Goal: Task Accomplishment & Management: Manage account settings

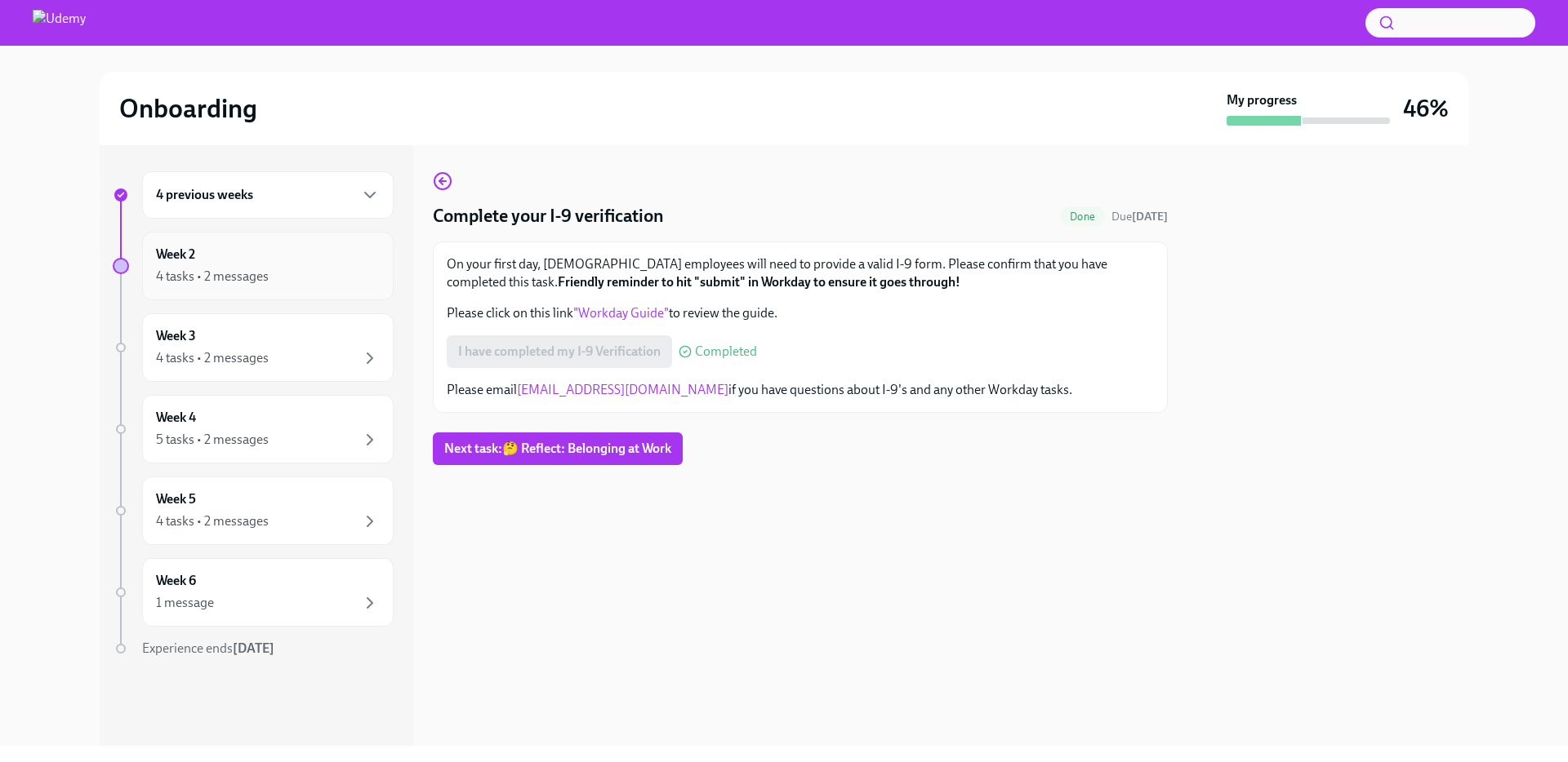
click at [297, 270] on div "4 tasks • 2 messages" at bounding box center [267, 277] width 223 height 20
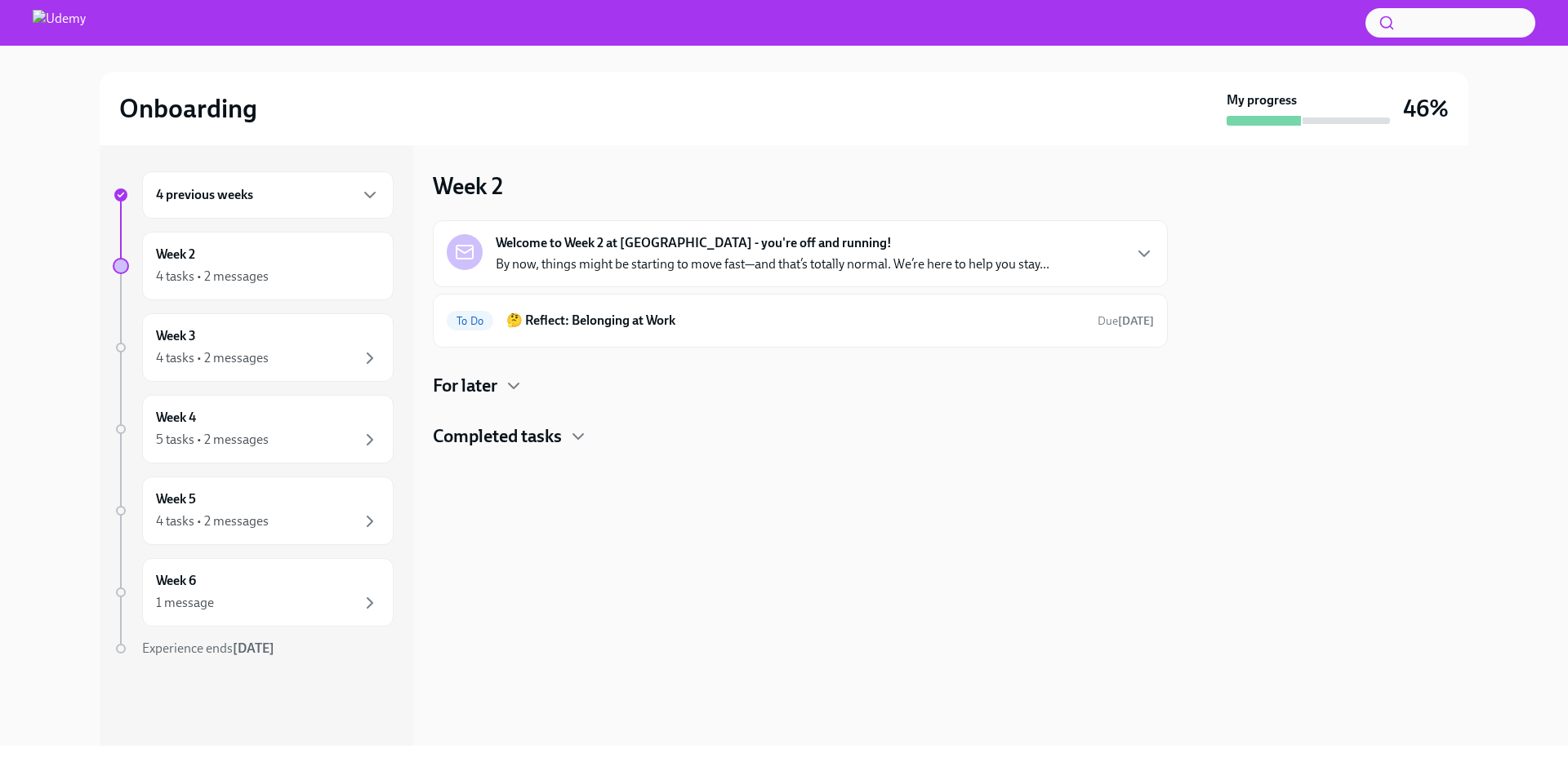
click at [598, 264] on p "By now, things might be starting to move fast—and that’s totally normal. We’re …" at bounding box center [773, 264] width 554 height 18
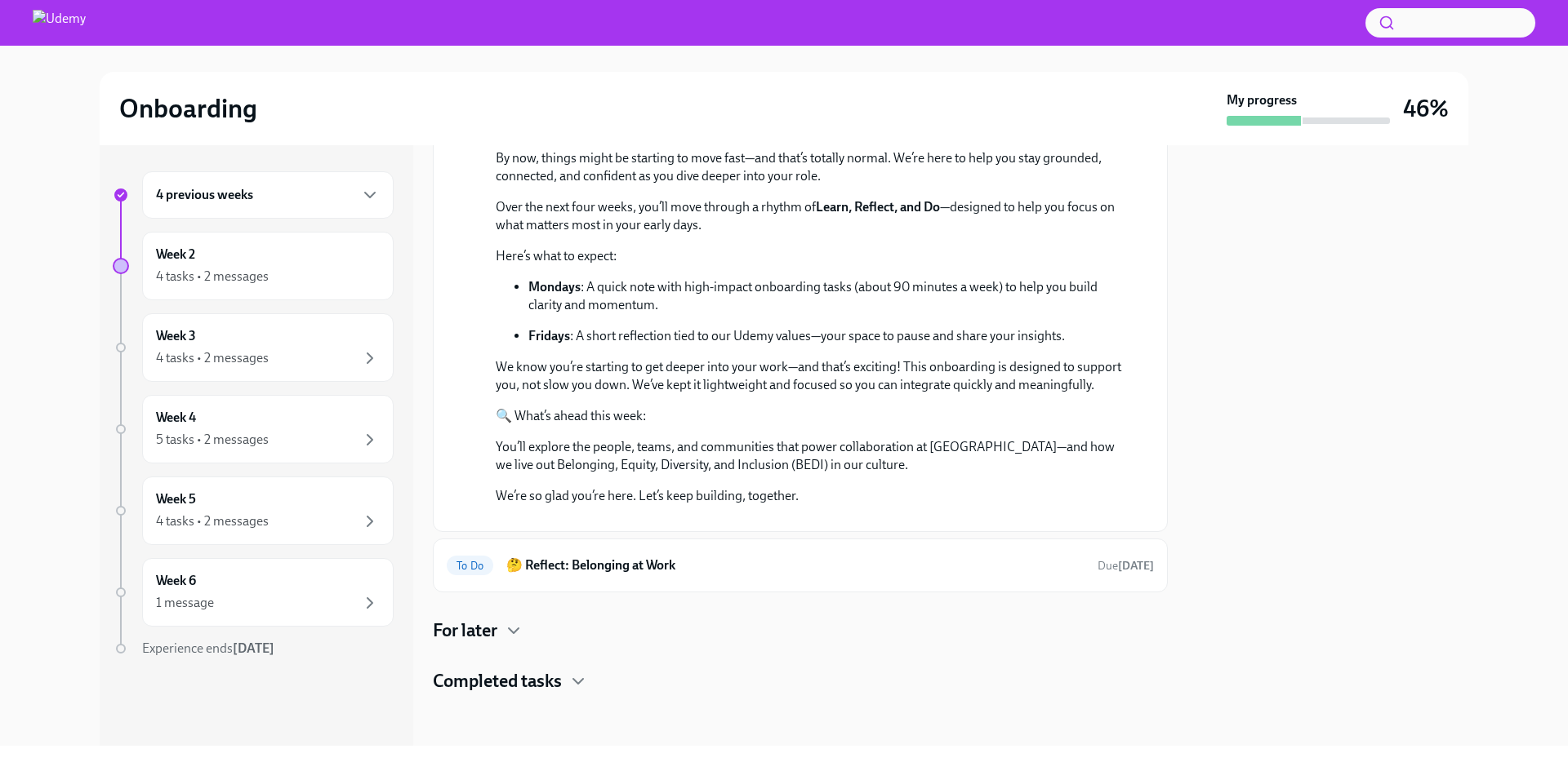
scroll to position [407, 0]
click at [211, 259] on div "Week 2 4 tasks • 2 messages" at bounding box center [267, 265] width 223 height 41
click at [255, 345] on div "Week 3 4 tasks • 2 messages" at bounding box center [267, 347] width 223 height 41
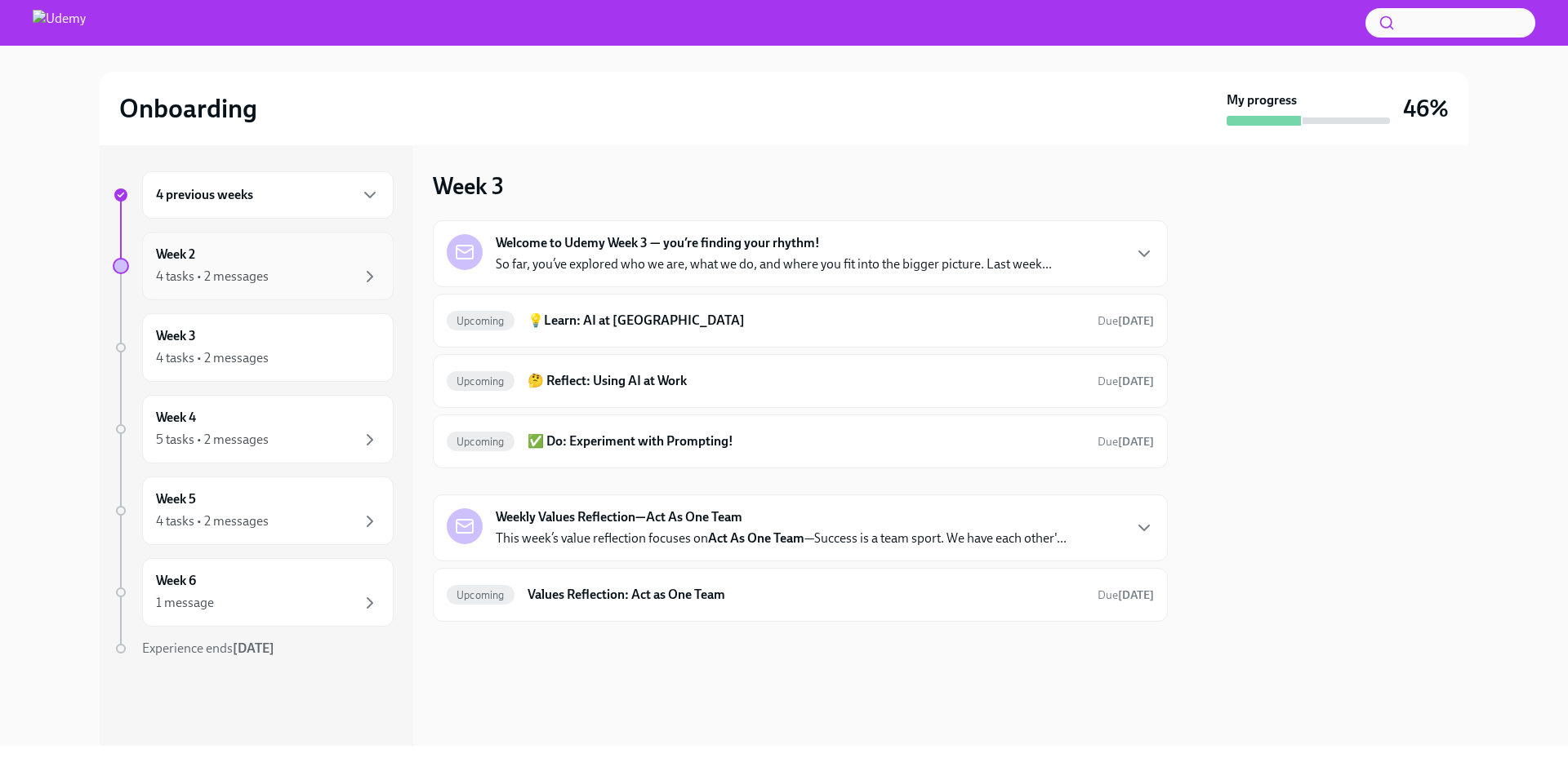
click at [292, 280] on div "4 tasks • 2 messages" at bounding box center [267, 277] width 223 height 20
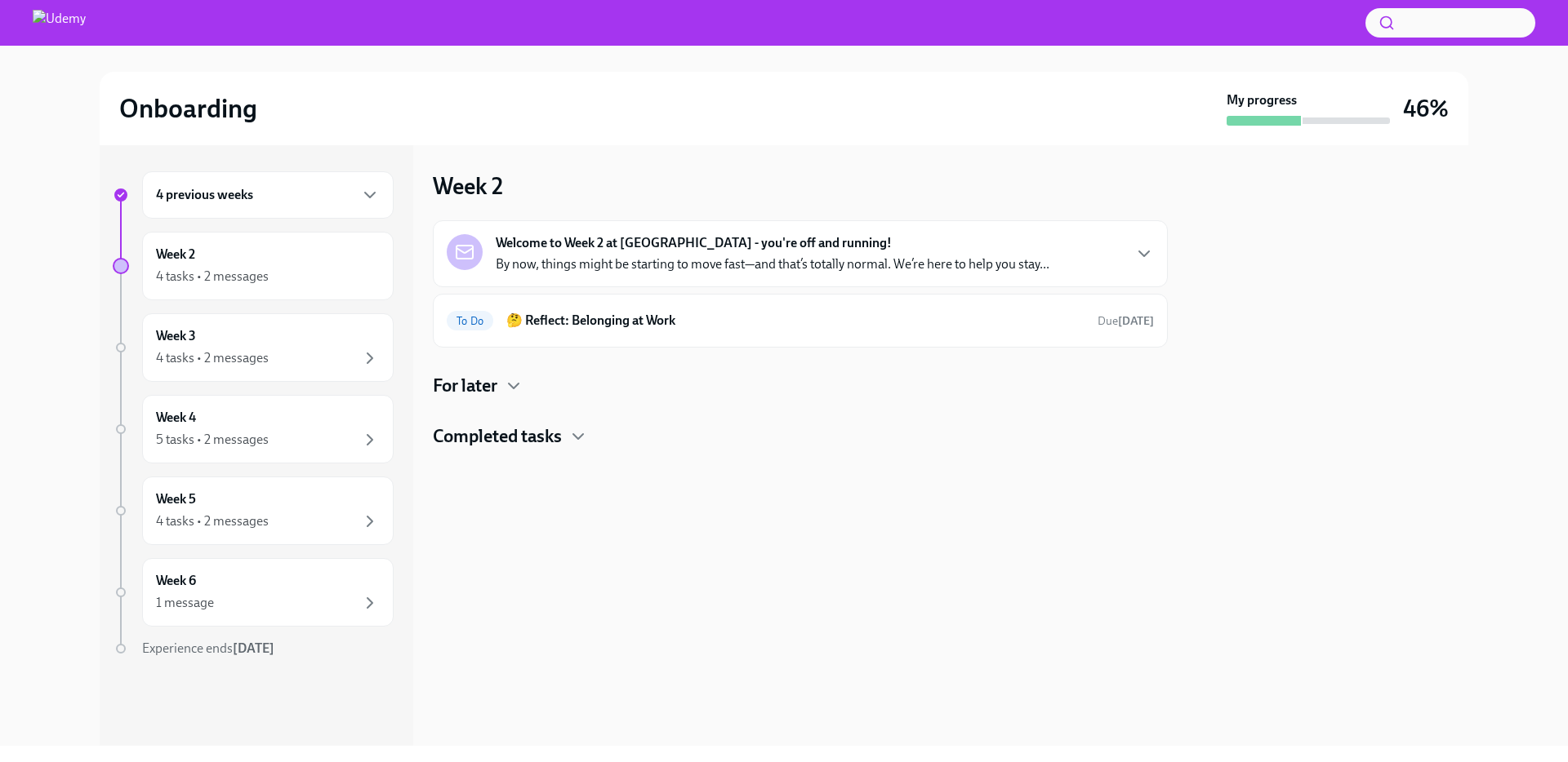
click at [502, 390] on div "For later" at bounding box center [800, 386] width 735 height 24
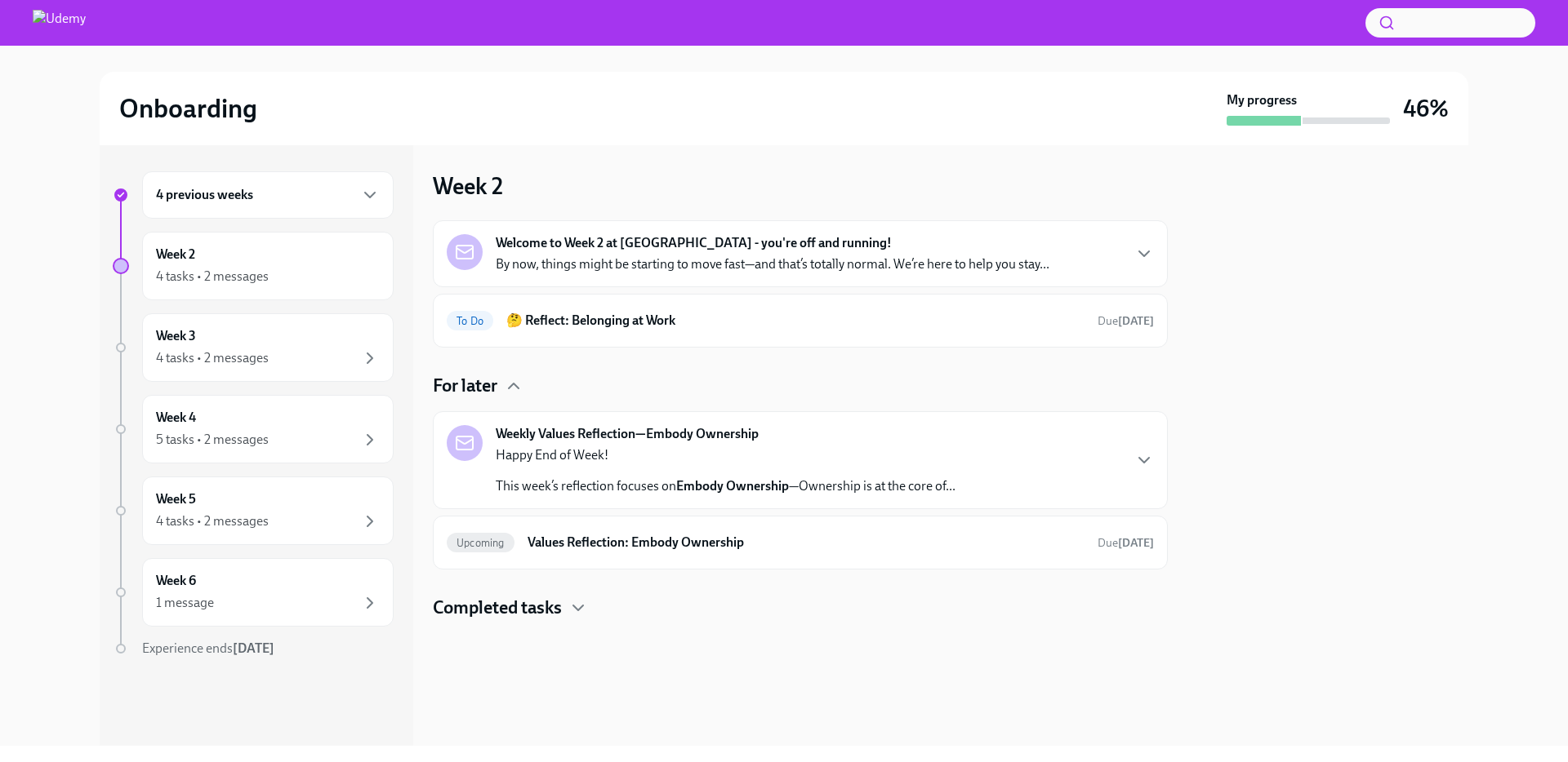
click at [503, 390] on div "For later" at bounding box center [800, 386] width 735 height 24
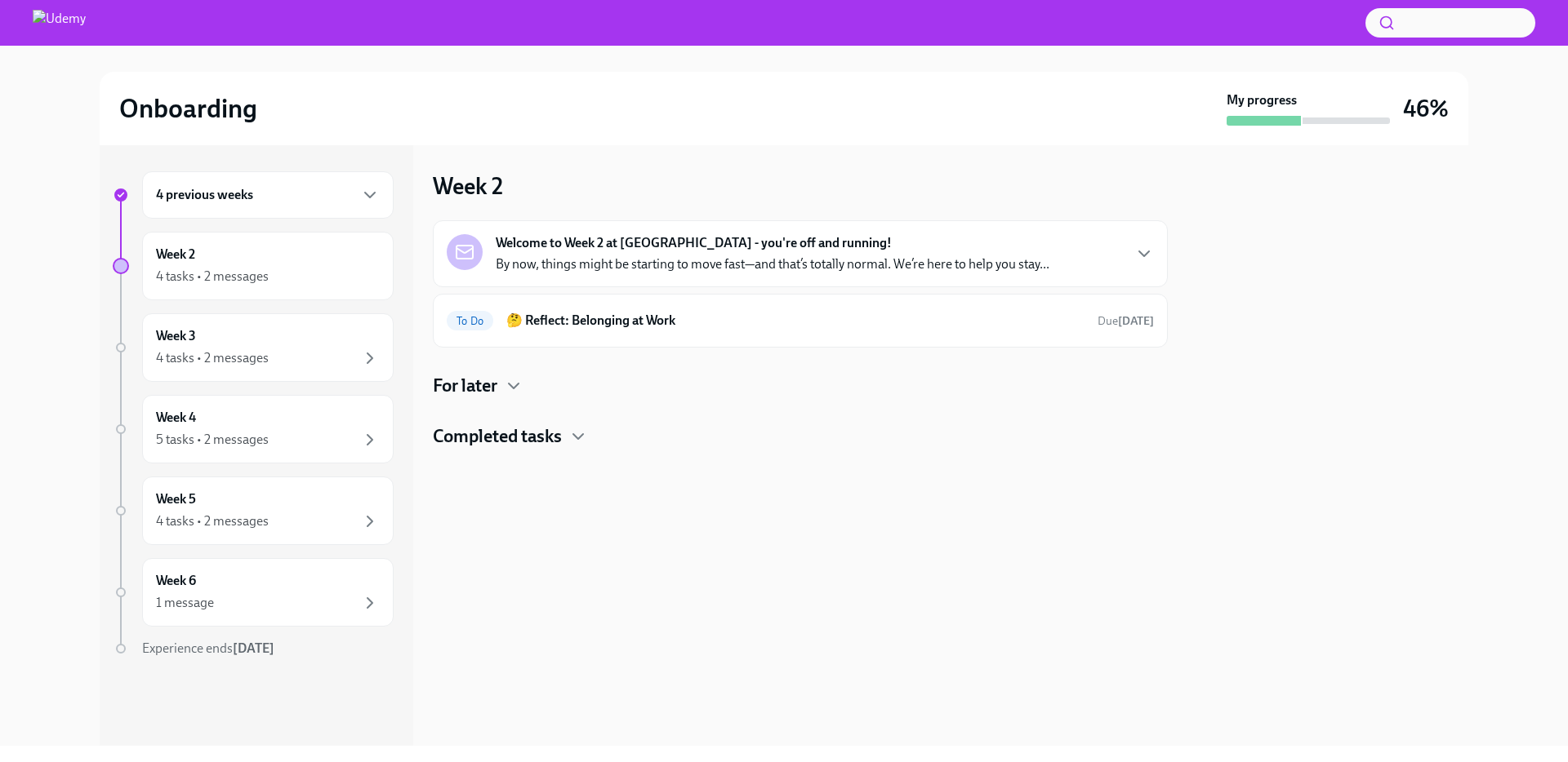
click at [506, 440] on h4 "Completed tasks" at bounding box center [498, 436] width 129 height 24
click at [506, 439] on h4 "Completed tasks" at bounding box center [498, 436] width 129 height 24
